Goal: Task Accomplishment & Management: Manage account settings

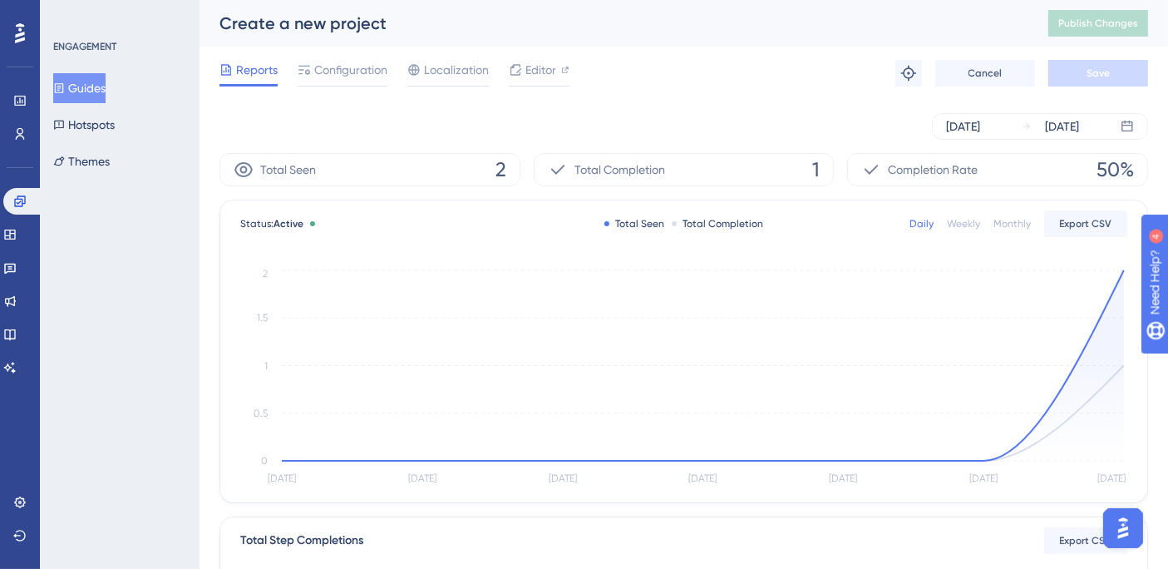
click at [92, 86] on button "Guides" at bounding box center [79, 88] width 52 height 30
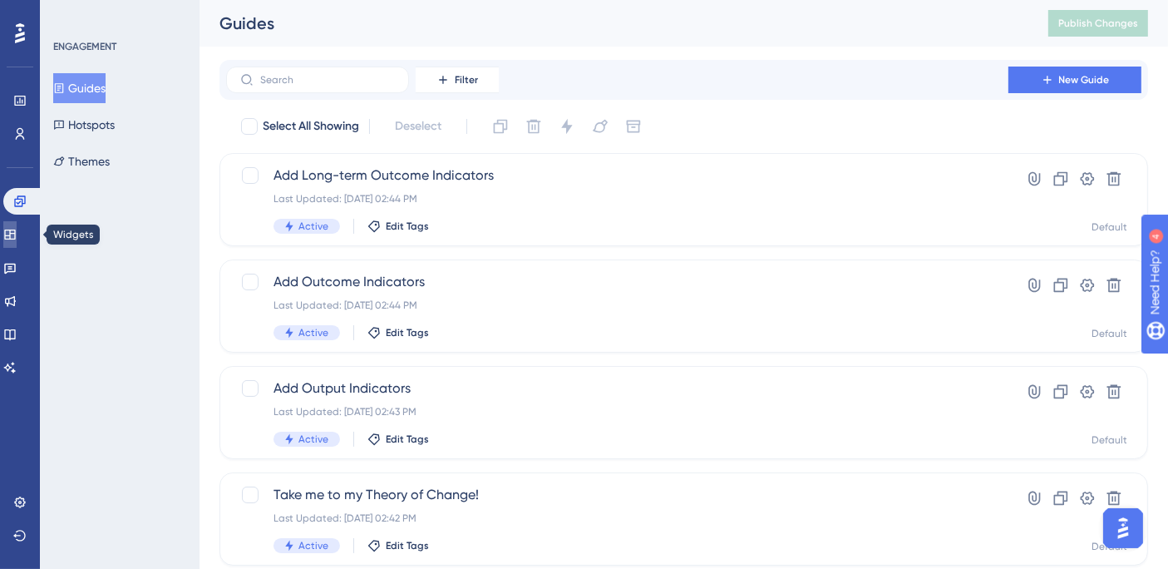
click at [17, 240] on icon at bounding box center [9, 234] width 13 height 13
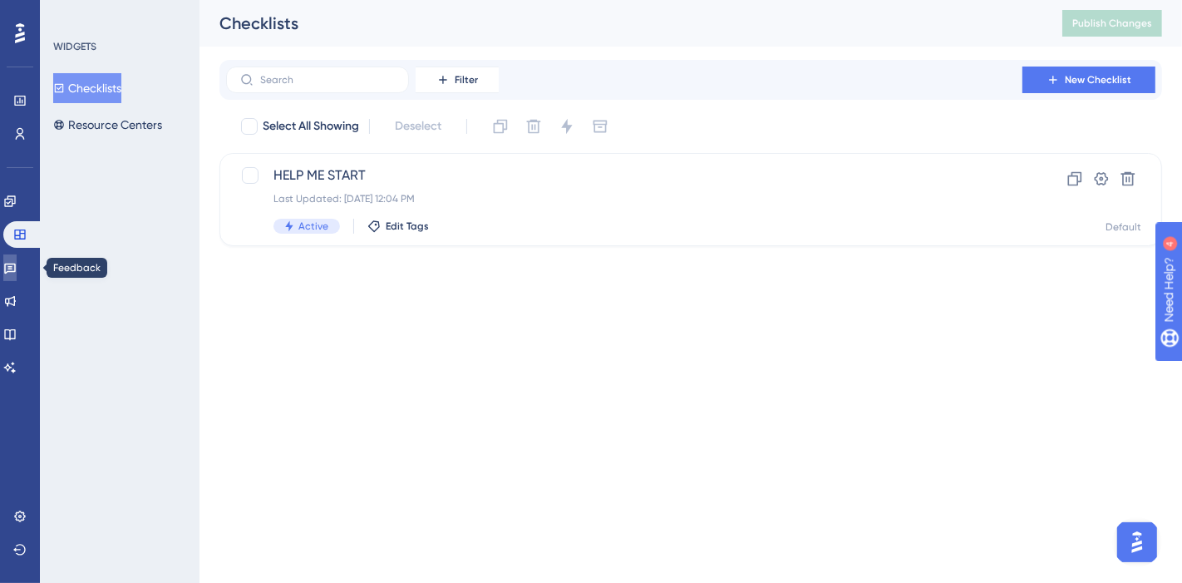
click at [17, 272] on icon at bounding box center [9, 267] width 13 height 13
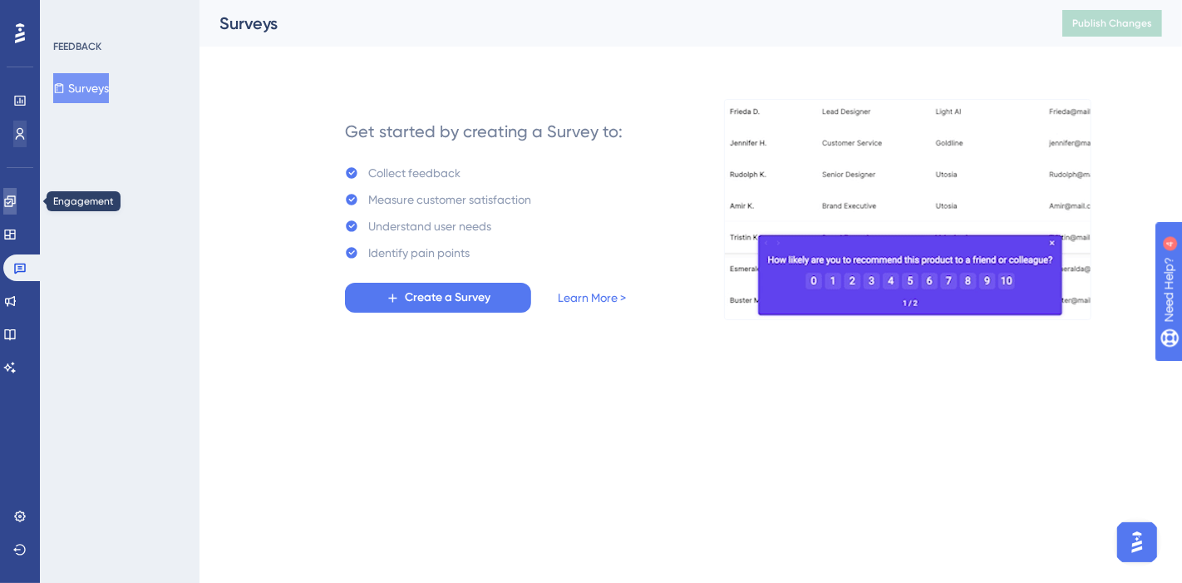
click at [17, 205] on icon at bounding box center [9, 201] width 13 height 13
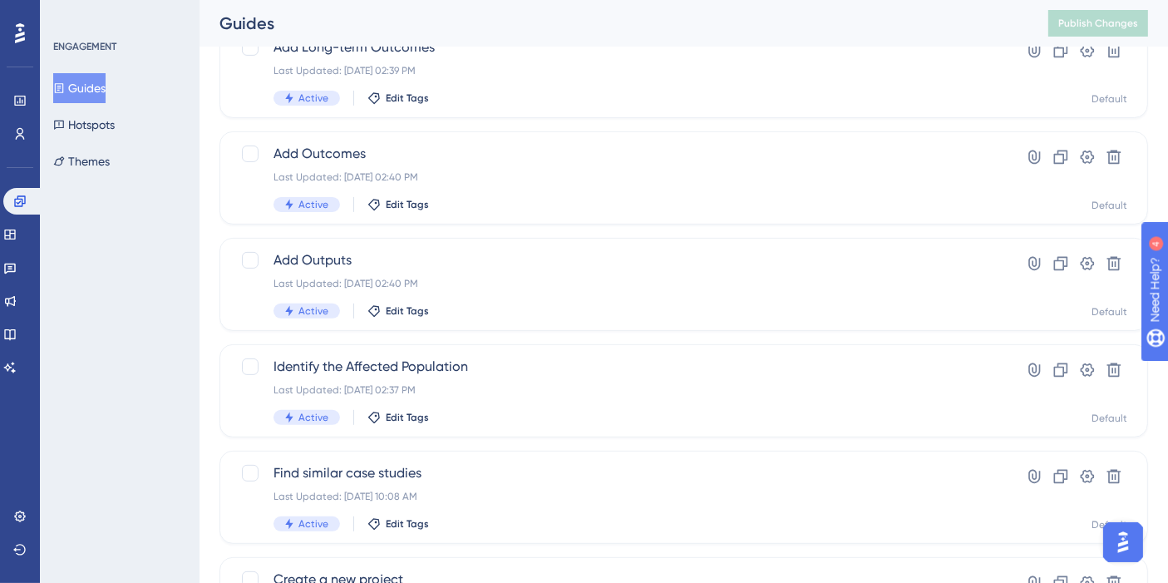
scroll to position [707, 0]
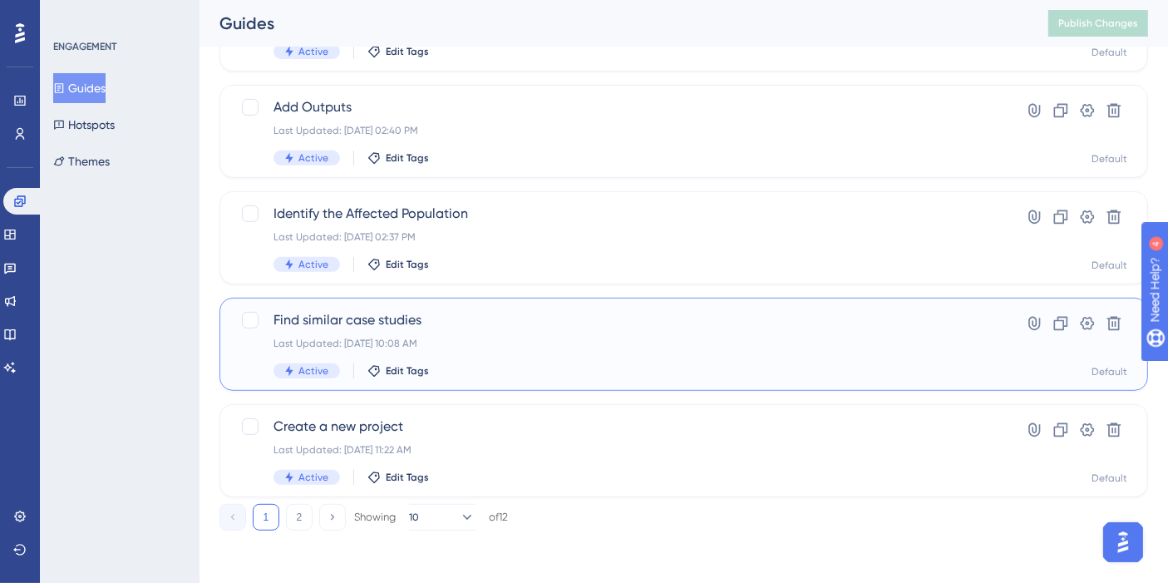
click at [350, 317] on span "Find similar case studies" at bounding box center [617, 320] width 687 height 20
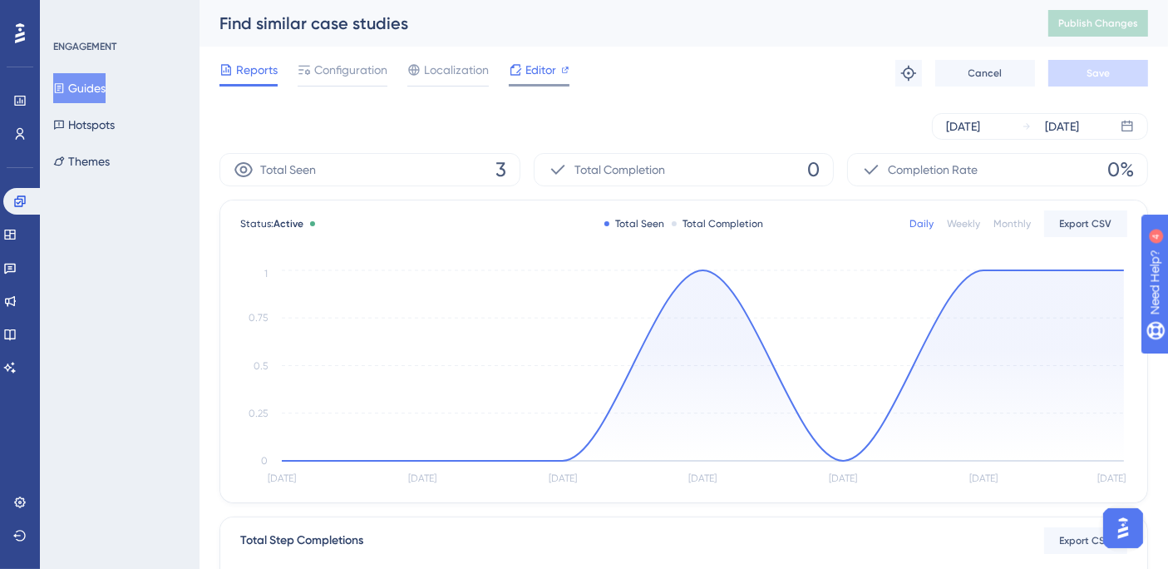
click at [533, 67] on span "Editor" at bounding box center [540, 70] width 31 height 20
click at [104, 85] on button "Guides" at bounding box center [79, 88] width 52 height 30
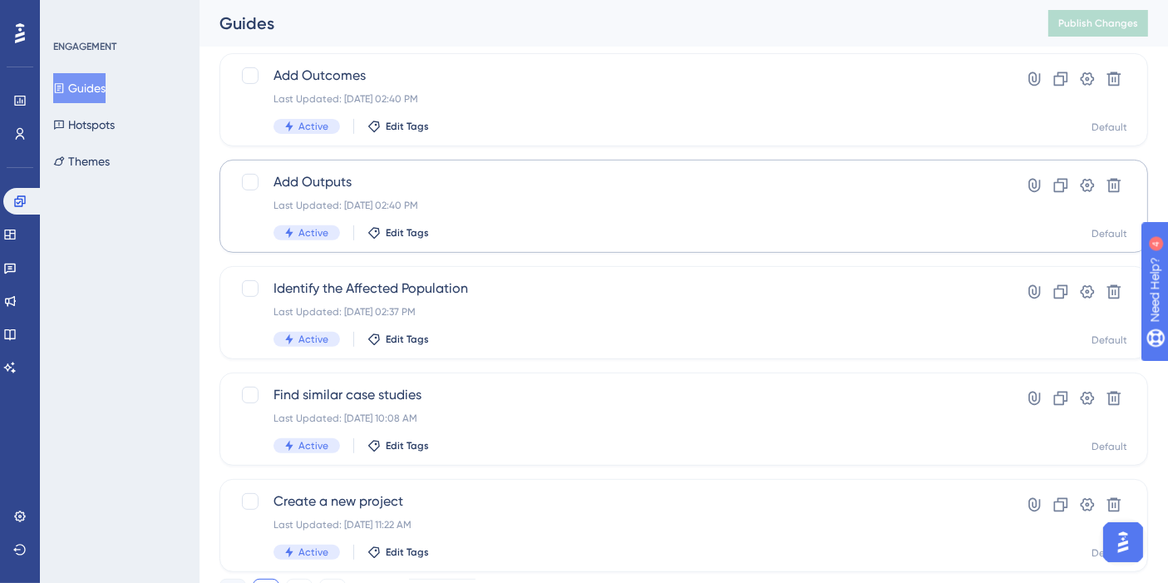
scroll to position [707, 0]
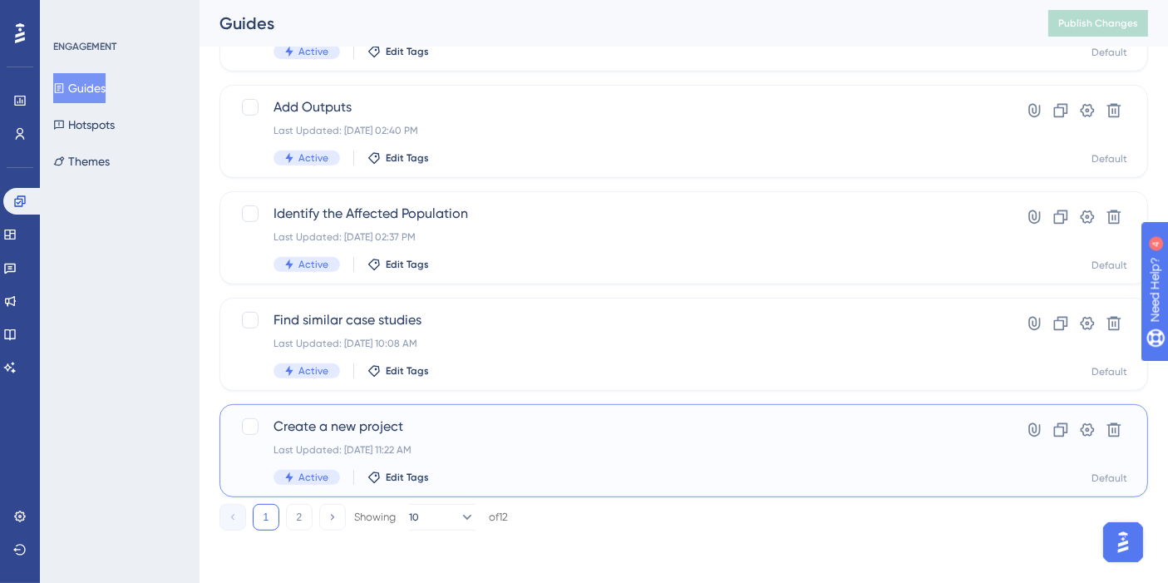
click at [337, 423] on span "Create a new project" at bounding box center [617, 426] width 687 height 20
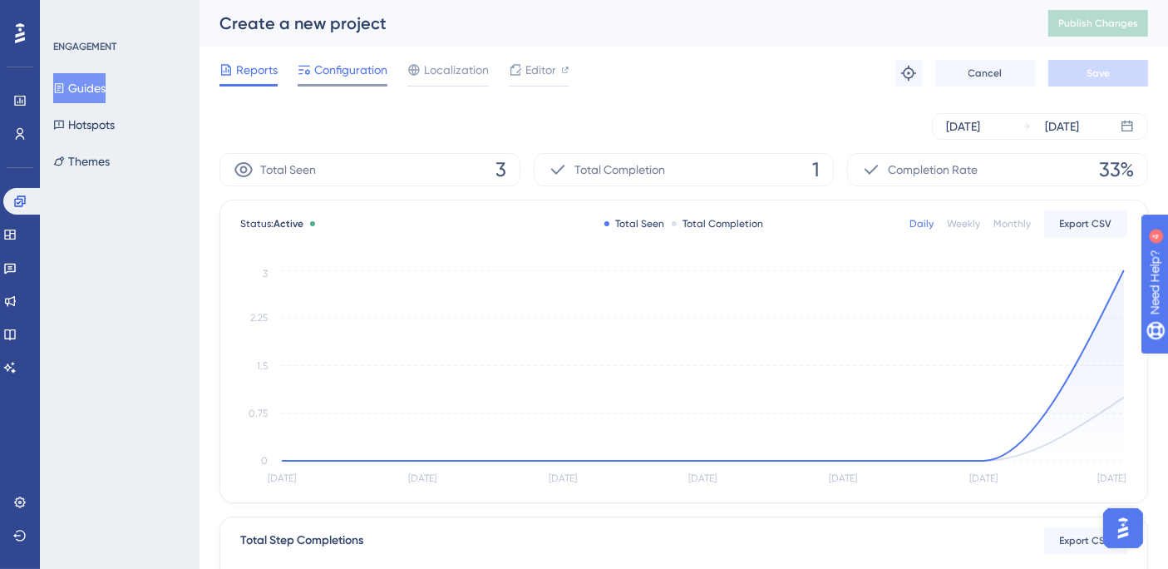
click at [364, 78] on span "Configuration" at bounding box center [350, 70] width 73 height 20
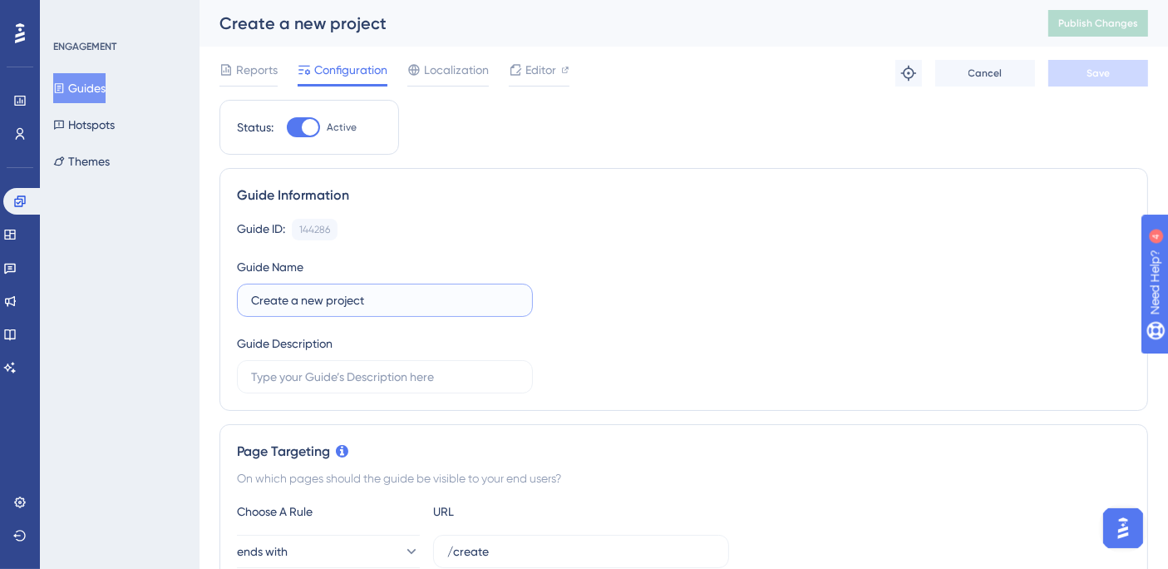
click at [385, 299] on input "Create a new project" at bounding box center [385, 300] width 268 height 18
click at [302, 300] on input "Create a new project" at bounding box center [385, 300] width 268 height 18
drag, startPoint x: 384, startPoint y: 300, endPoint x: 216, endPoint y: 322, distance: 169.3
click at [15, 234] on icon at bounding box center [9, 234] width 11 height 10
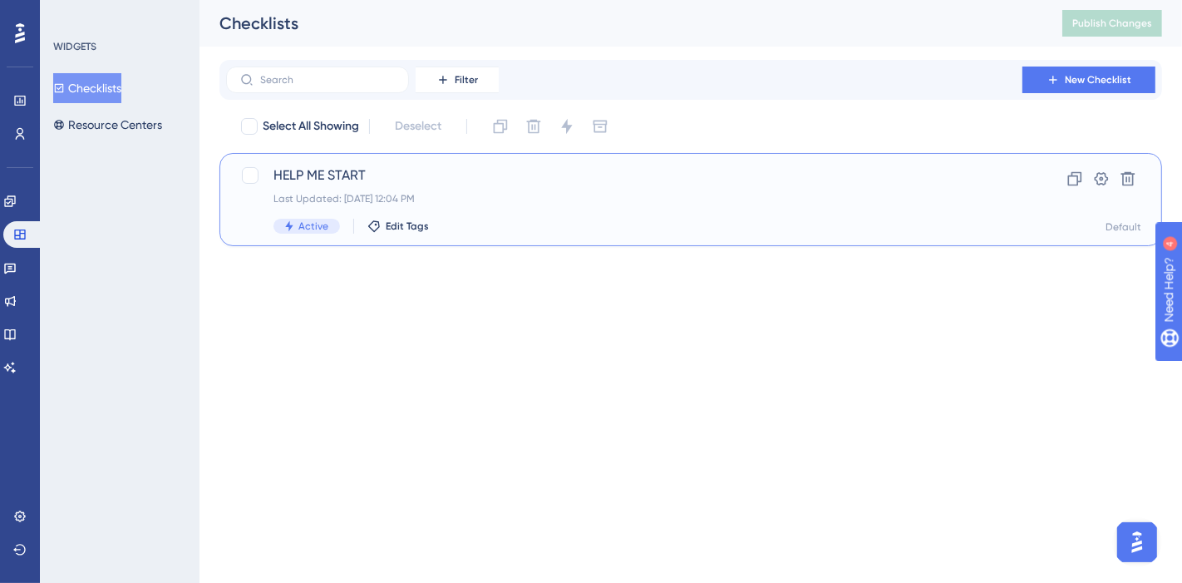
click at [325, 167] on span "HELP ME START" at bounding box center [625, 175] width 702 height 20
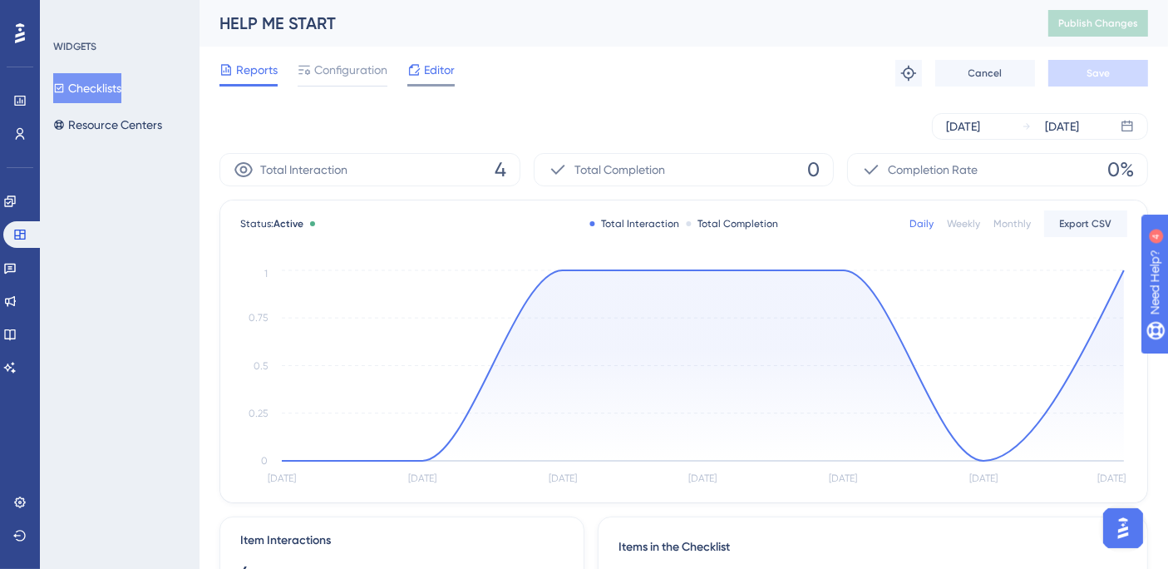
click at [431, 77] on span "Editor" at bounding box center [439, 70] width 31 height 20
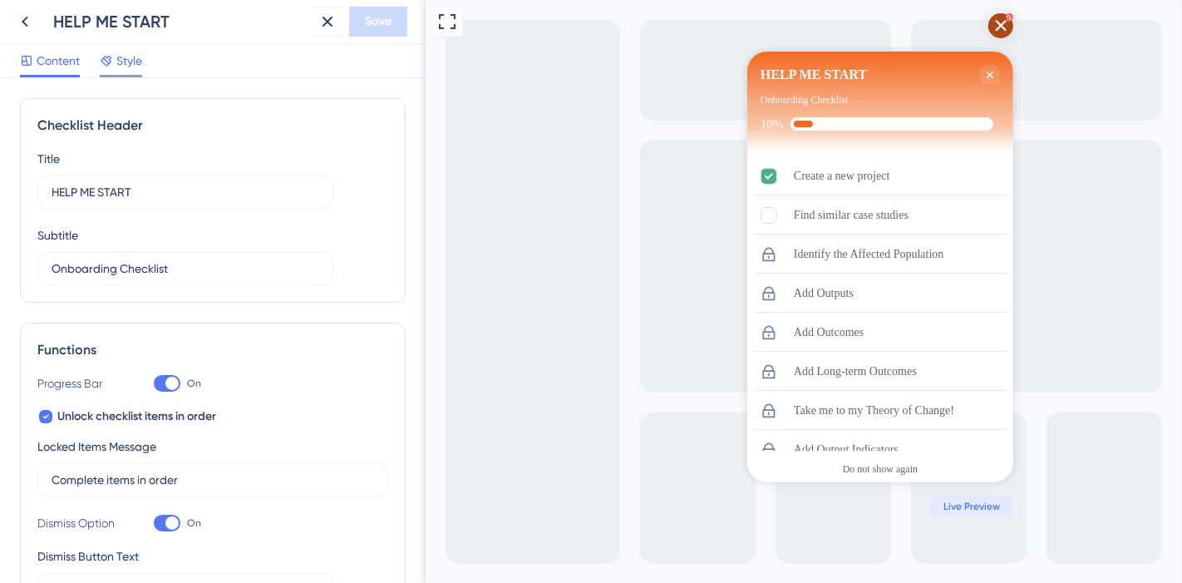
click at [123, 69] on span "Style" at bounding box center [129, 61] width 26 height 20
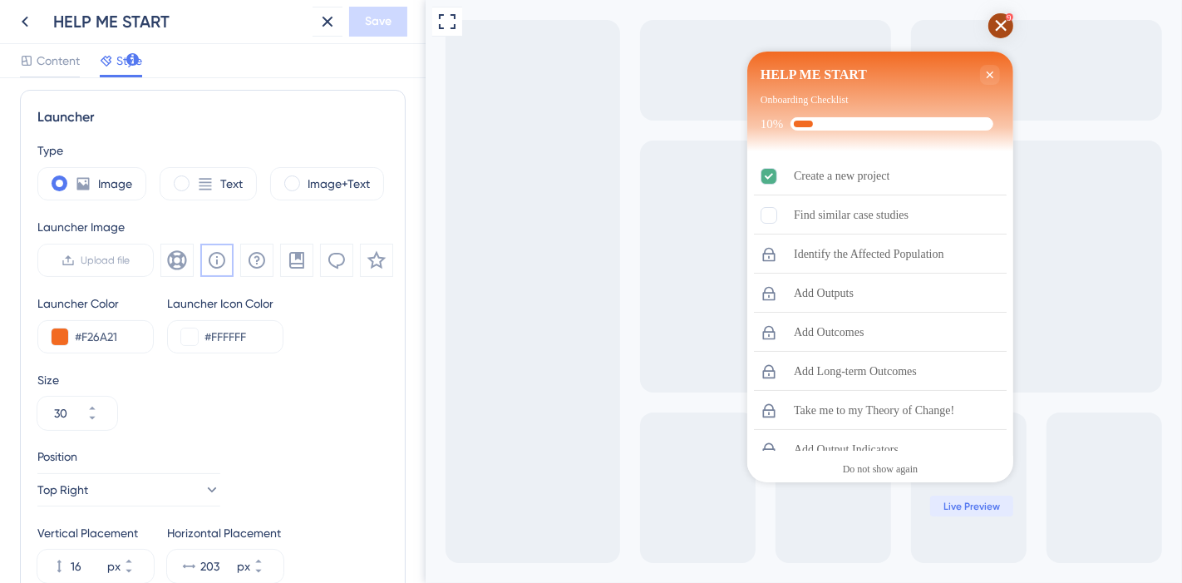
scroll to position [646, 0]
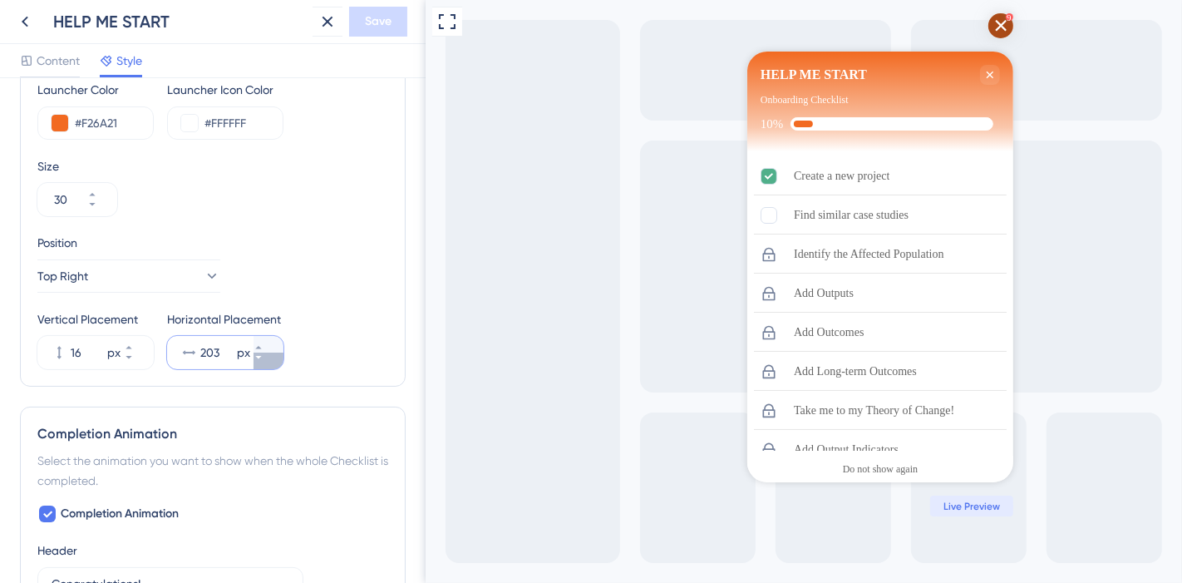
click at [262, 357] on button "203 px" at bounding box center [269, 360] width 30 height 17
click at [267, 338] on button "202 px" at bounding box center [269, 344] width 30 height 17
click at [267, 338] on button "203 px" at bounding box center [269, 344] width 30 height 17
click at [267, 338] on button "204 px" at bounding box center [269, 344] width 30 height 17
type input "205"
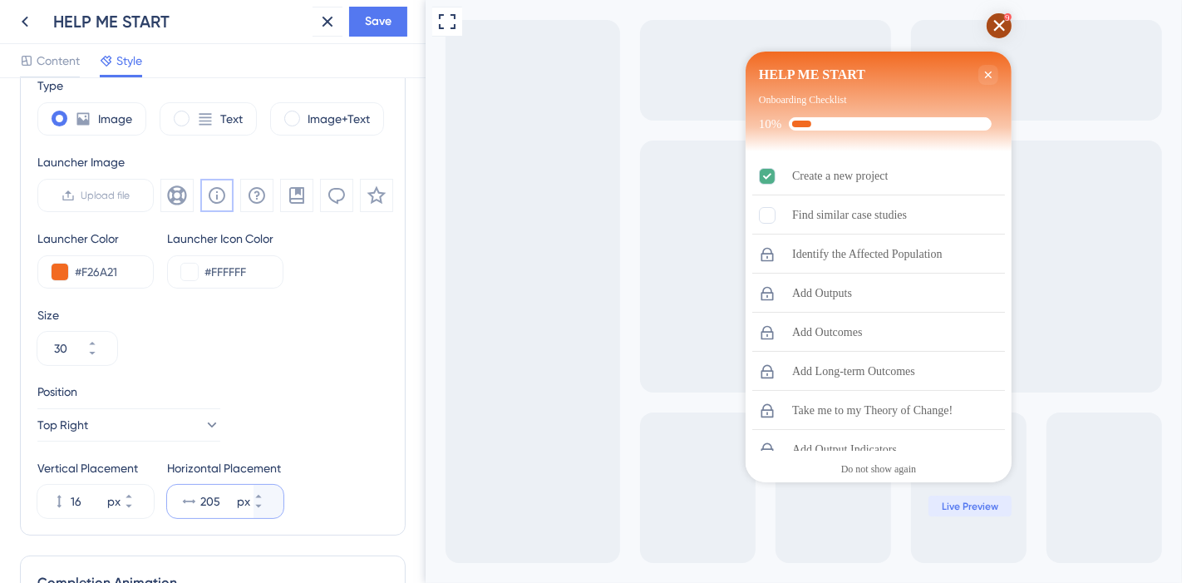
scroll to position [461, 0]
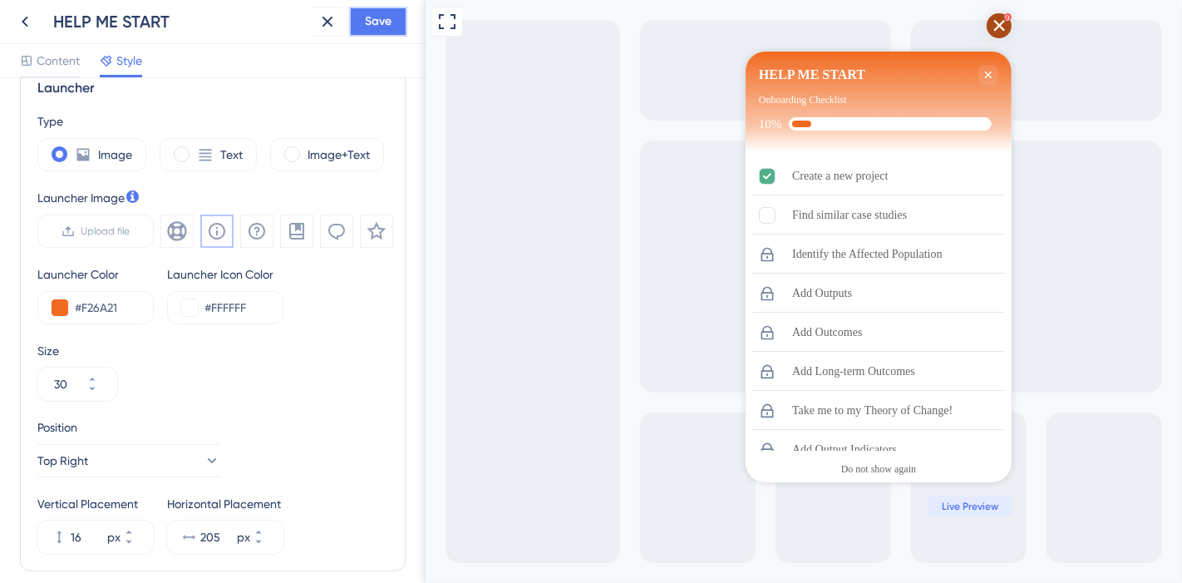
click at [373, 20] on span "Save" at bounding box center [378, 22] width 27 height 20
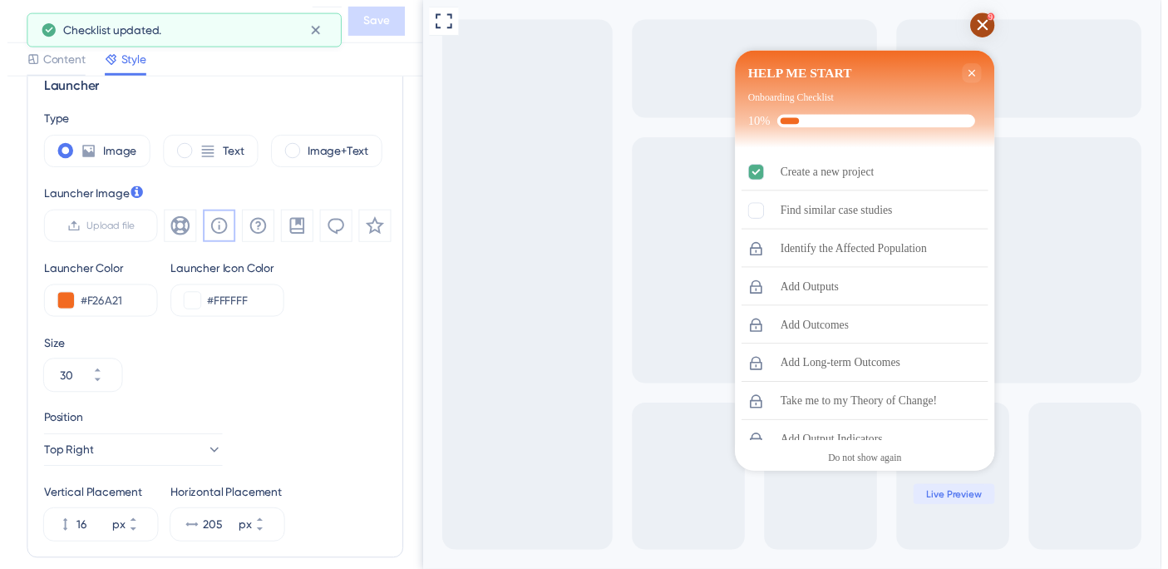
scroll to position [0, 0]
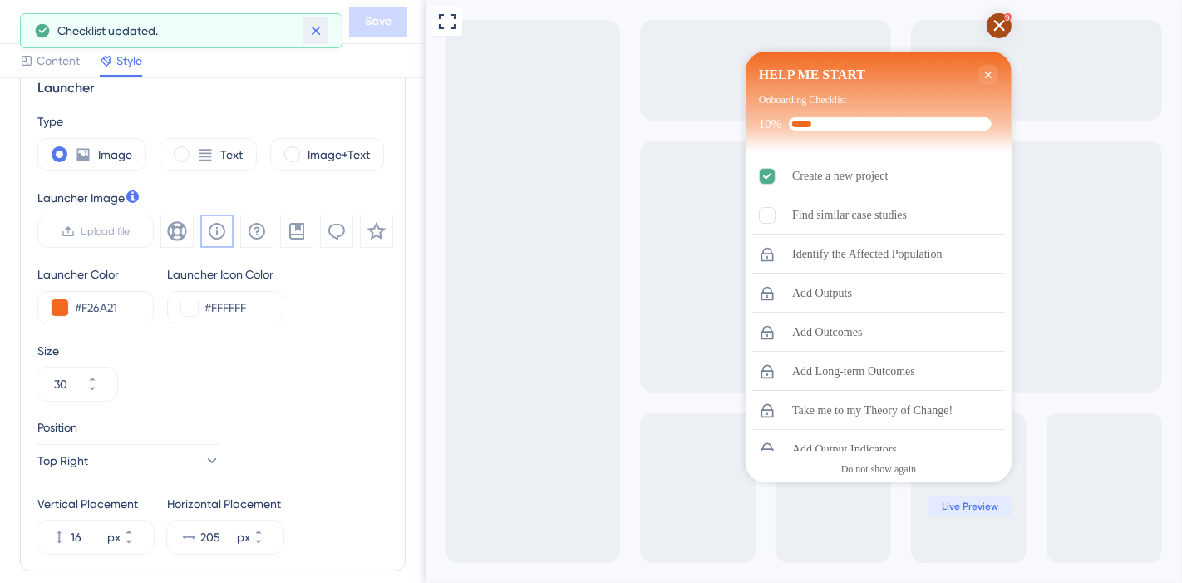
click at [313, 34] on icon at bounding box center [316, 30] width 17 height 17
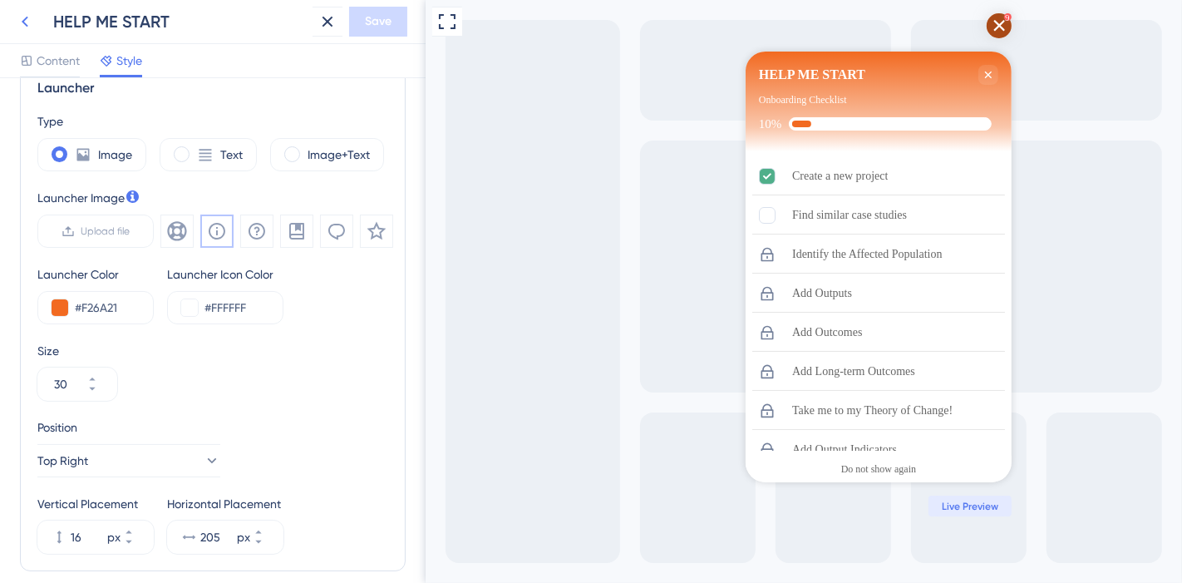
click at [22, 25] on icon at bounding box center [25, 22] width 20 height 20
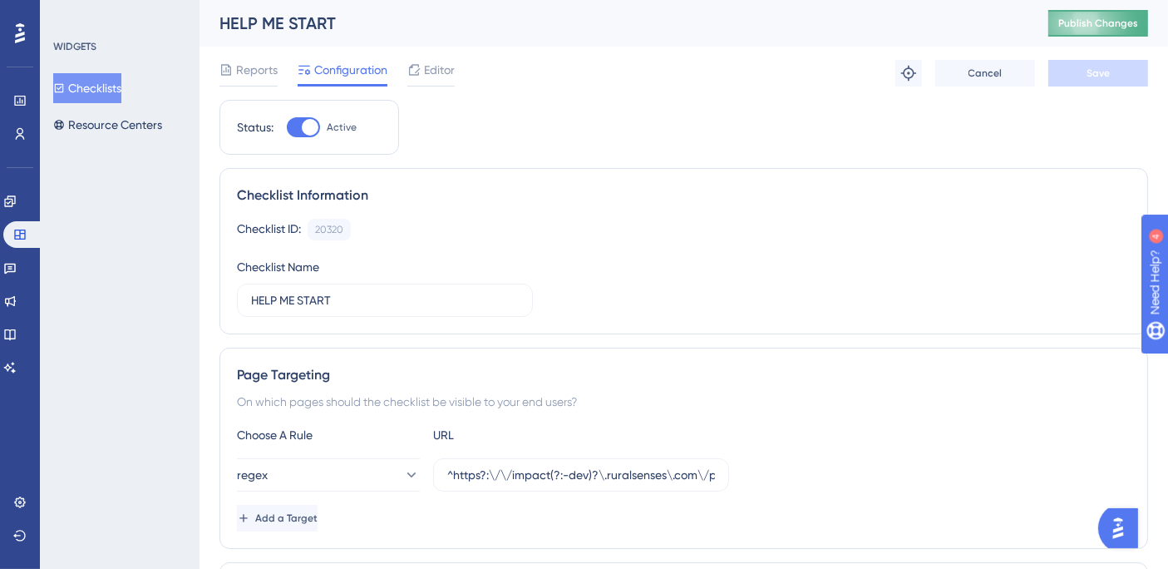
click at [1117, 28] on span "Publish Changes" at bounding box center [1098, 23] width 80 height 13
click at [17, 209] on link at bounding box center [9, 201] width 13 height 27
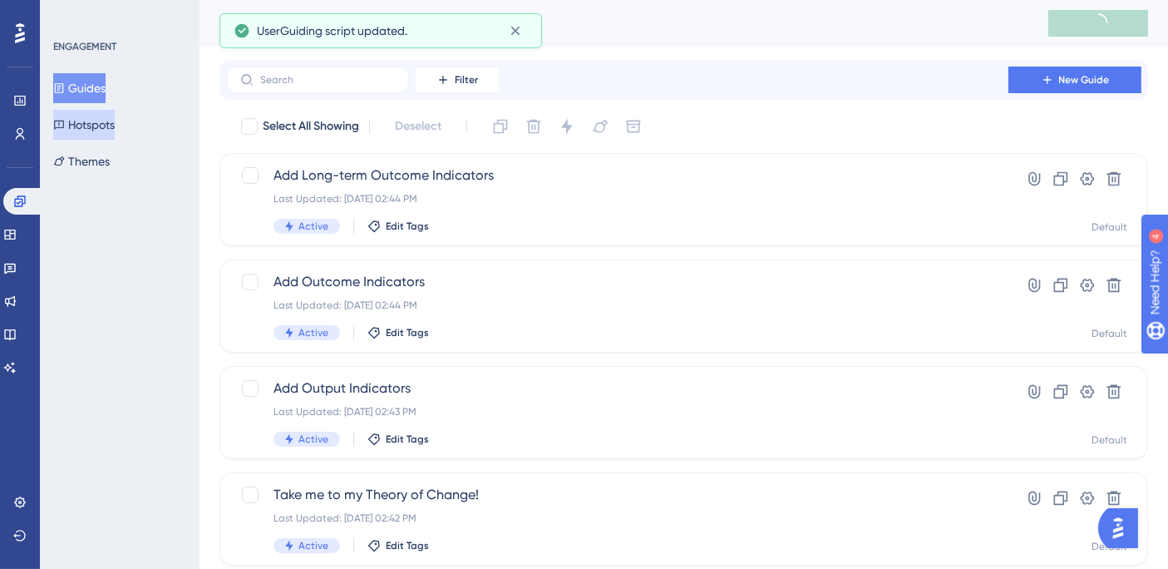
click at [109, 133] on button "Hotspots" at bounding box center [84, 125] width 62 height 30
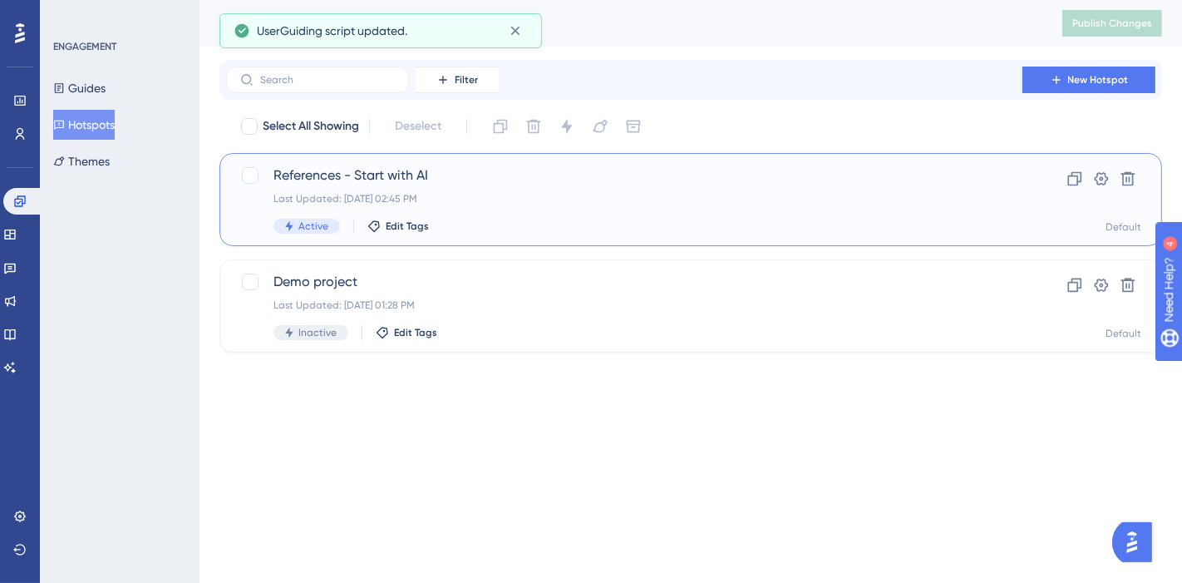
click at [392, 176] on span "References - Start with AI" at bounding box center [625, 175] width 702 height 20
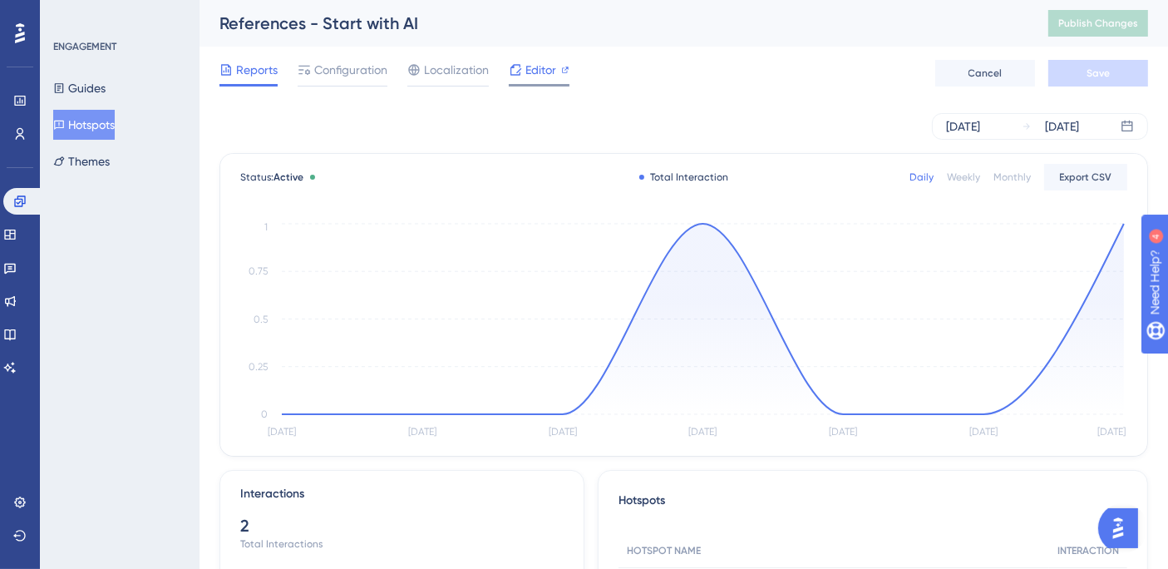
click at [540, 73] on span "Editor" at bounding box center [540, 70] width 31 height 20
click at [891, 29] on div "References - Start with AI" at bounding box center [612, 23] width 787 height 23
click at [98, 126] on button "Hotspots" at bounding box center [84, 125] width 62 height 30
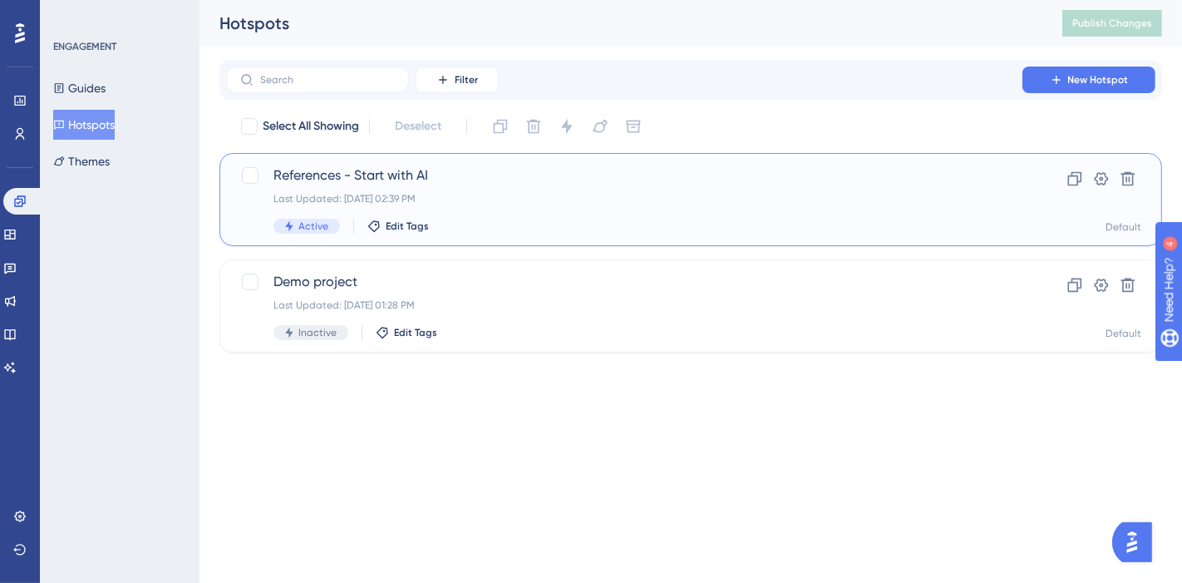
click at [396, 181] on span "References - Start with AI" at bounding box center [625, 175] width 702 height 20
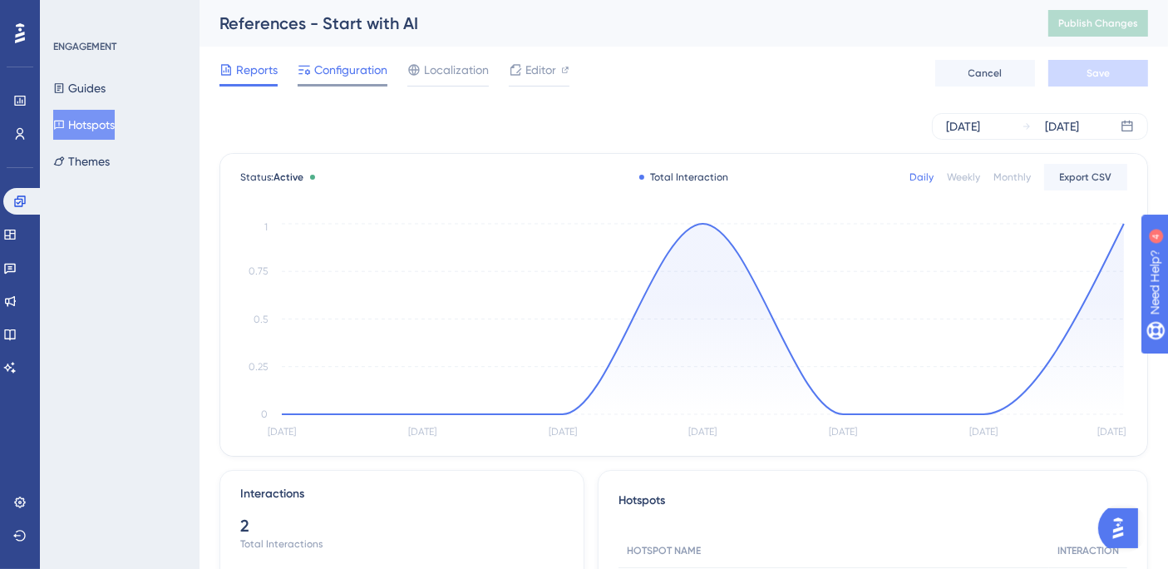
click at [328, 72] on span "Configuration" at bounding box center [350, 70] width 73 height 20
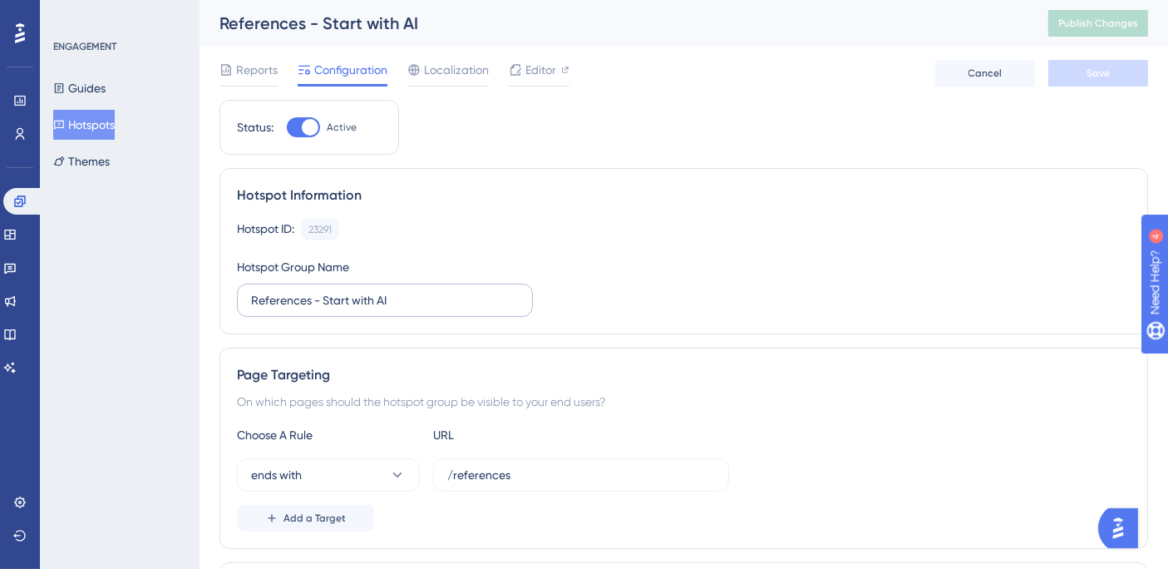
click at [275, 311] on label "References - Start with AI" at bounding box center [385, 299] width 296 height 33
click at [275, 309] on input "References - Start with AI" at bounding box center [385, 300] width 268 height 18
click at [275, 311] on label "References - Start with AI" at bounding box center [385, 299] width 296 height 33
click at [275, 309] on input "References - Start with AI" at bounding box center [385, 300] width 268 height 18
click at [275, 305] on input "References - Start with AI" at bounding box center [385, 300] width 268 height 18
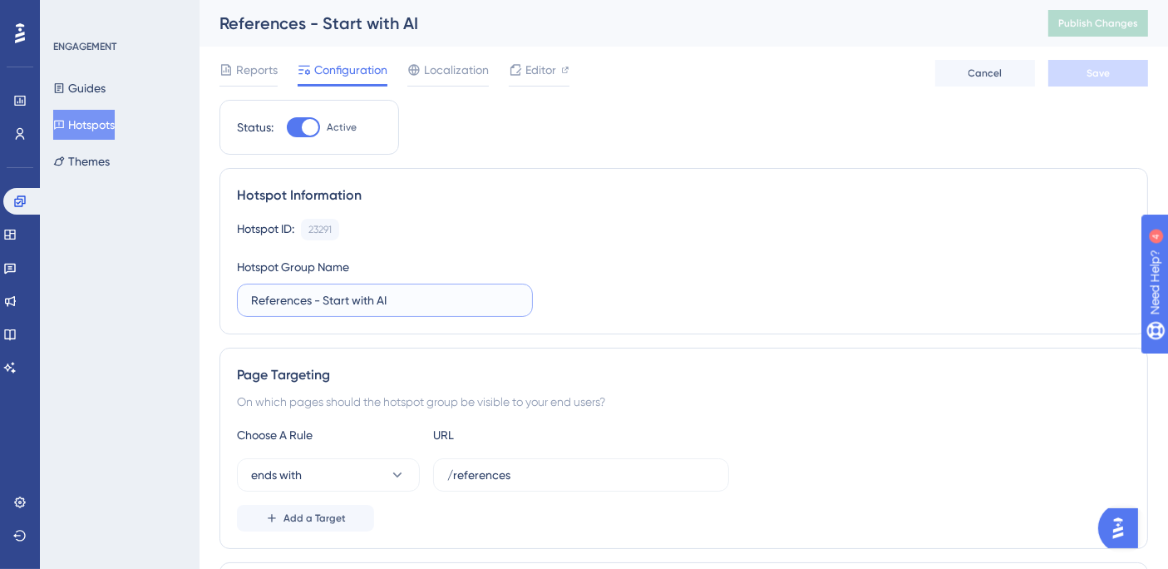
click at [275, 305] on input "References - Start with AI" at bounding box center [385, 300] width 268 height 18
type input "Similar projects - Start with AI"
click at [1117, 79] on button "Save" at bounding box center [1098, 73] width 100 height 27
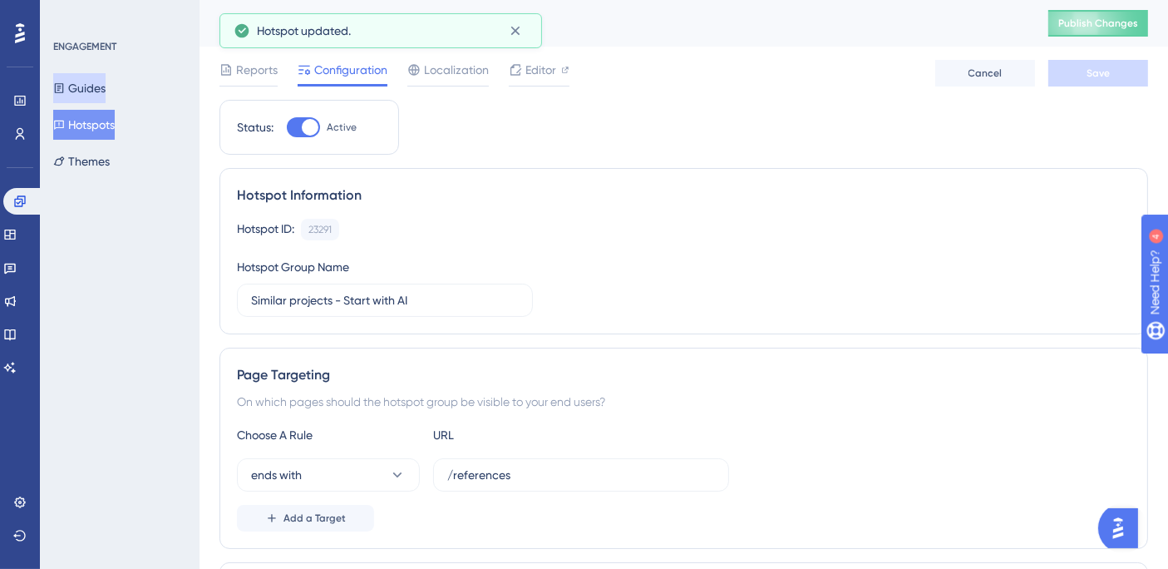
click at [95, 82] on button "Guides" at bounding box center [79, 88] width 52 height 30
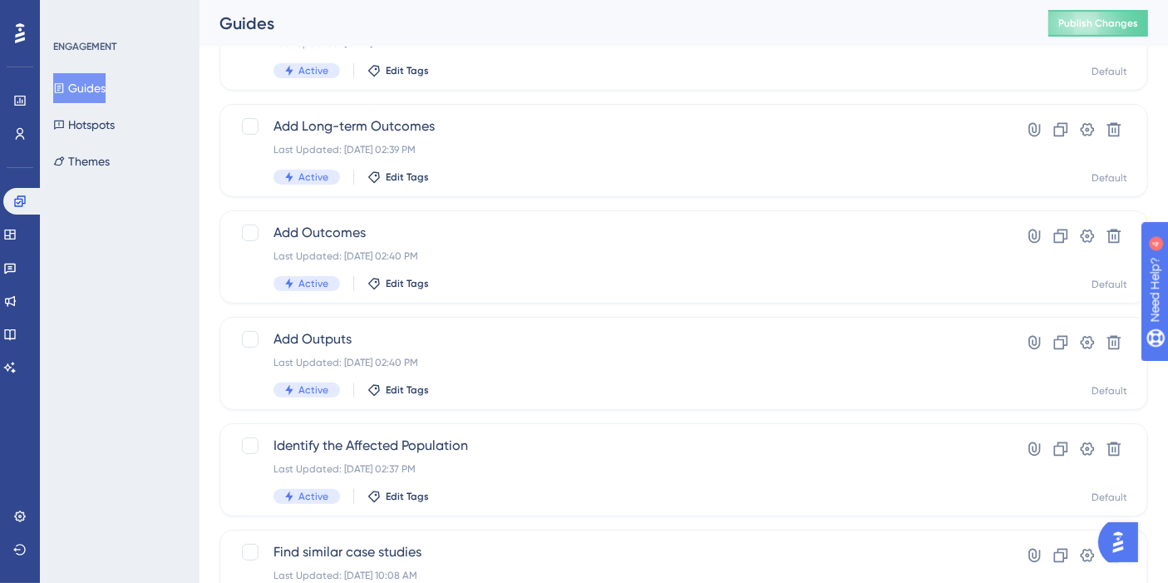
scroll to position [646, 0]
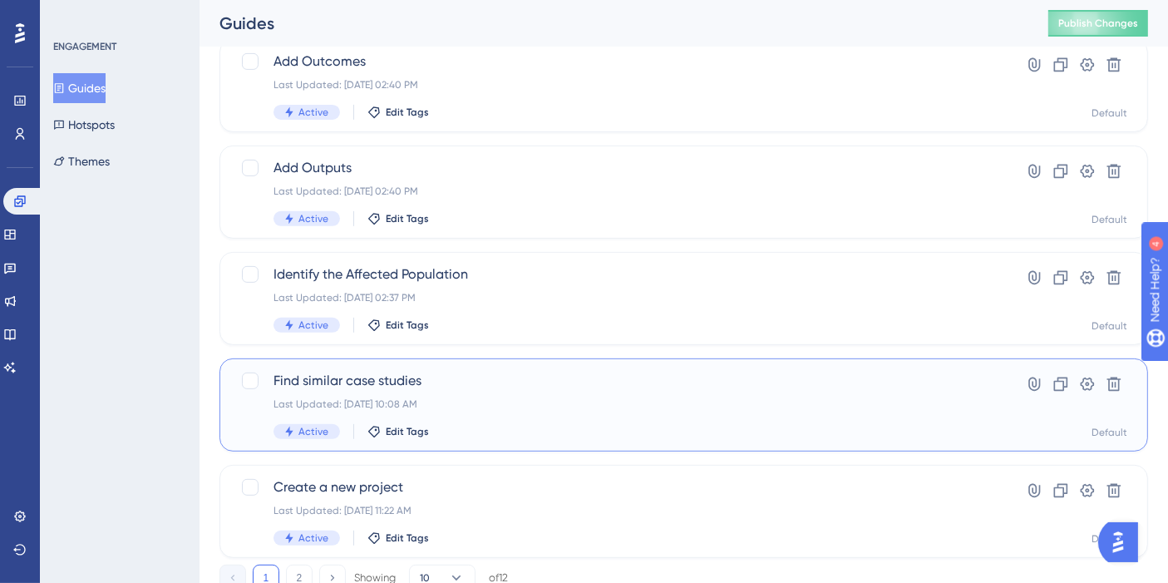
click at [333, 379] on span "Find similar case studies" at bounding box center [617, 381] width 687 height 20
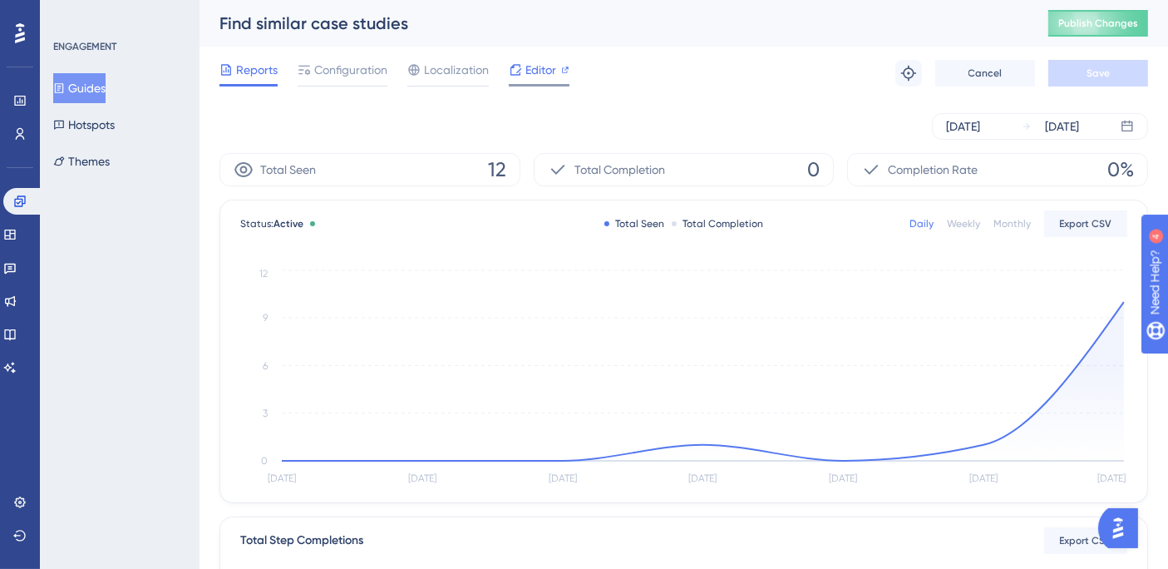
click at [532, 72] on span "Editor" at bounding box center [540, 70] width 31 height 20
